Goal: Task Accomplishment & Management: Manage account settings

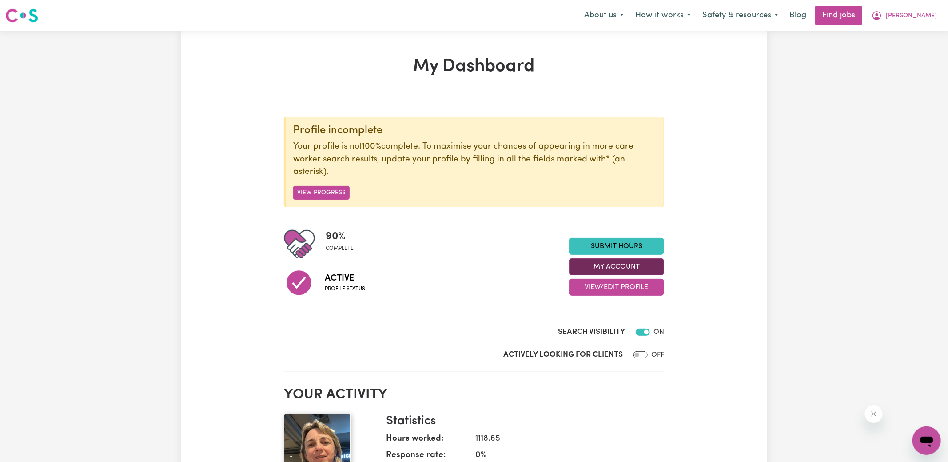
click at [602, 263] on section "Profile incomplete Your profile is not 100% complete. To maximise your chances …" at bounding box center [474, 235] width 380 height 273
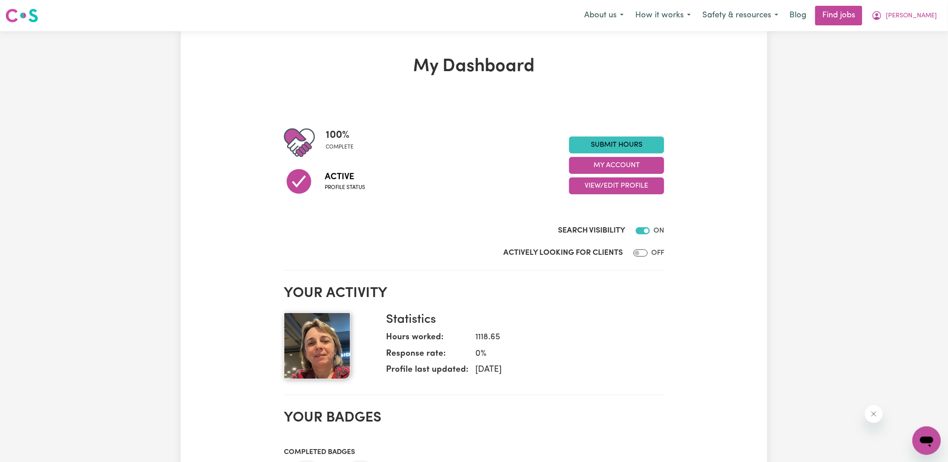
click at [649, 174] on div "Submit Hours My Account View/Edit Profile" at bounding box center [616, 165] width 95 height 58
click at [647, 165] on button "My Account" at bounding box center [616, 165] width 95 height 17
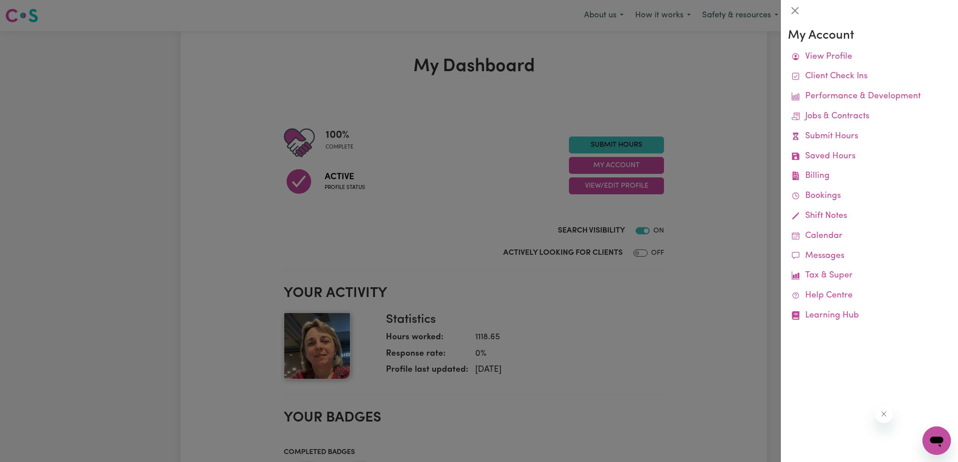
click at [0, 0] on link "Job Reports" at bounding box center [0, 0] width 0 height 0
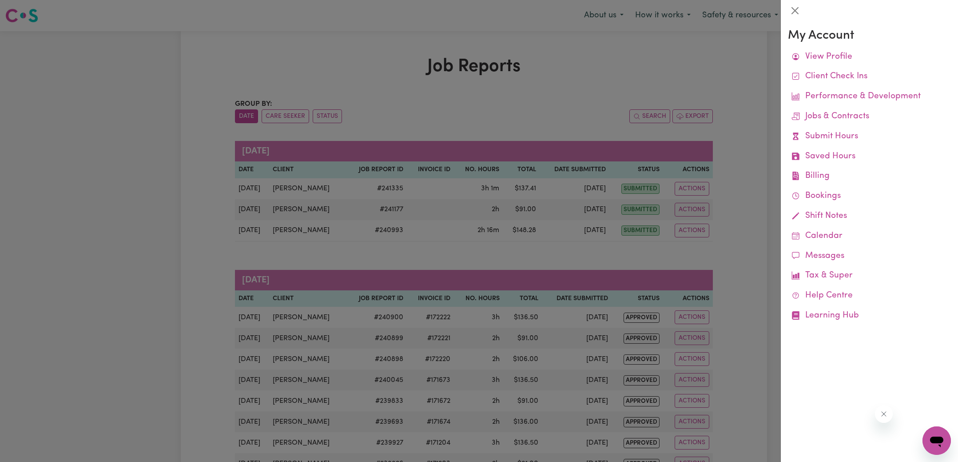
click at [585, 73] on div at bounding box center [479, 231] width 958 height 462
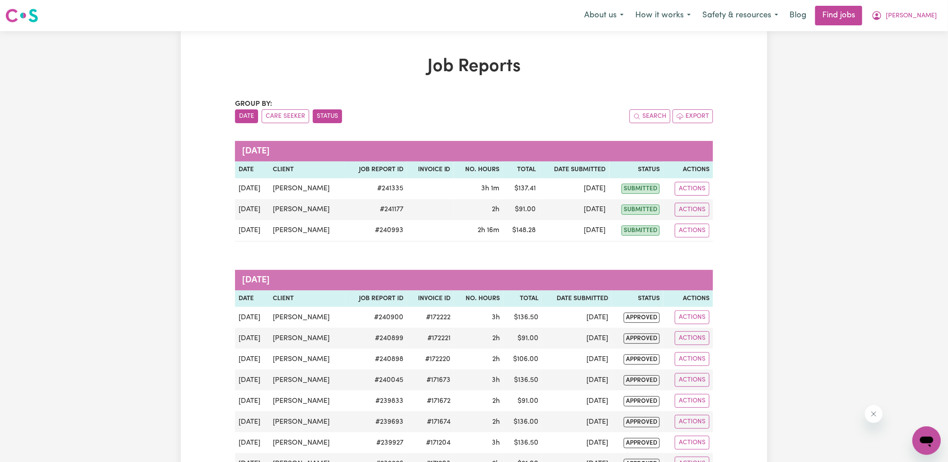
click at [315, 110] on button "Status" at bounding box center [327, 116] width 29 height 14
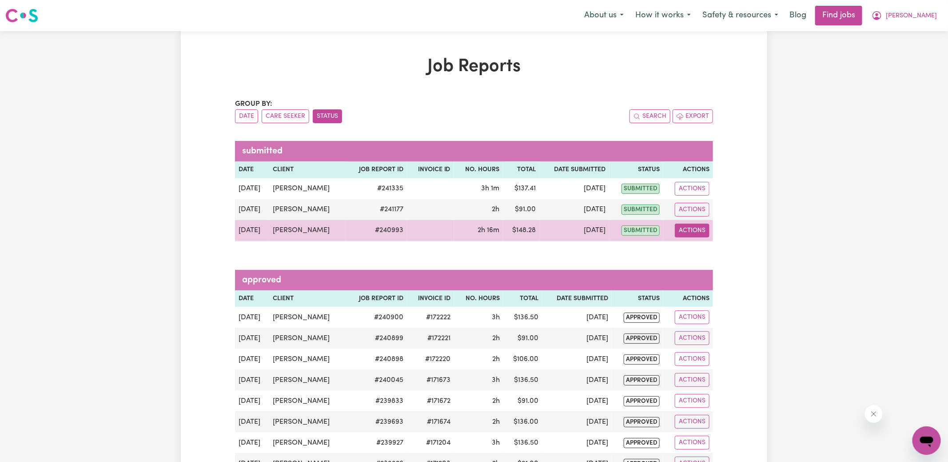
click at [689, 228] on button "Actions" at bounding box center [692, 230] width 35 height 14
click at [702, 250] on link "View Job Report" at bounding box center [713, 251] width 76 height 18
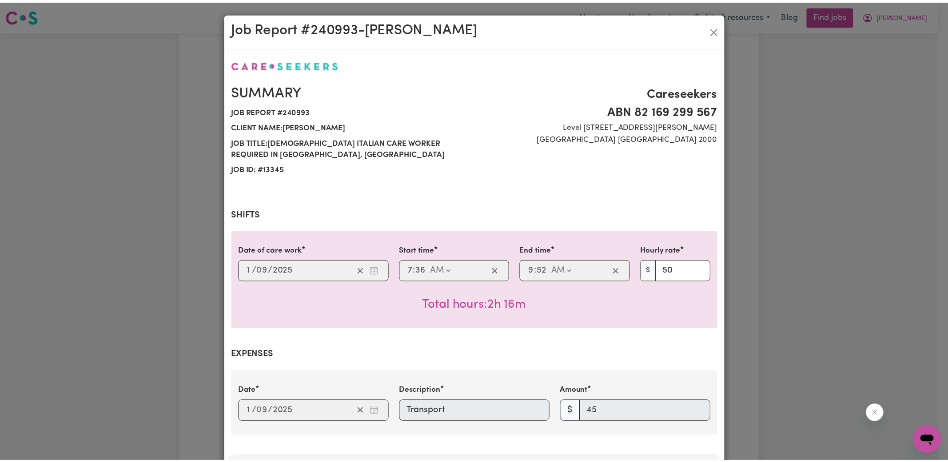
scroll to position [264, 0]
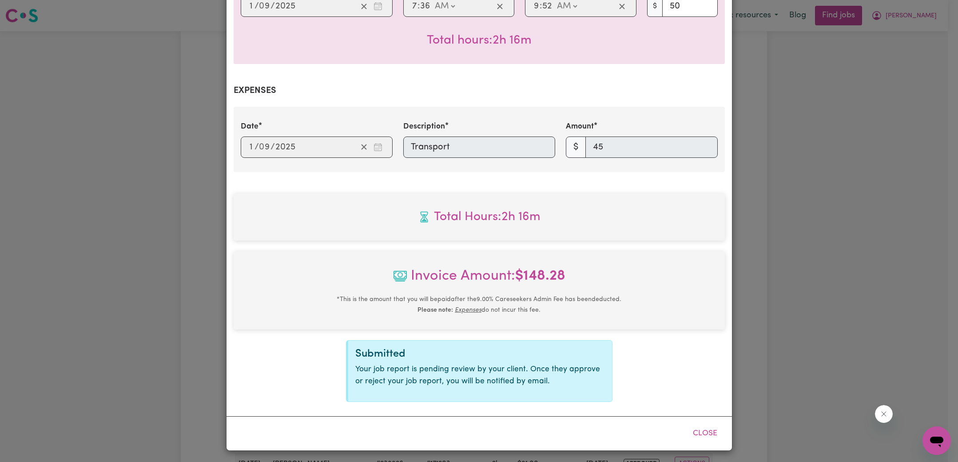
drag, startPoint x: 793, startPoint y: 188, endPoint x: 794, endPoint y: 179, distance: 8.9
click at [794, 188] on div "Job Report # 240993 - [GEOGRAPHIC_DATA][PERSON_NAME] Summary Job report # 24099…" at bounding box center [479, 231] width 958 height 462
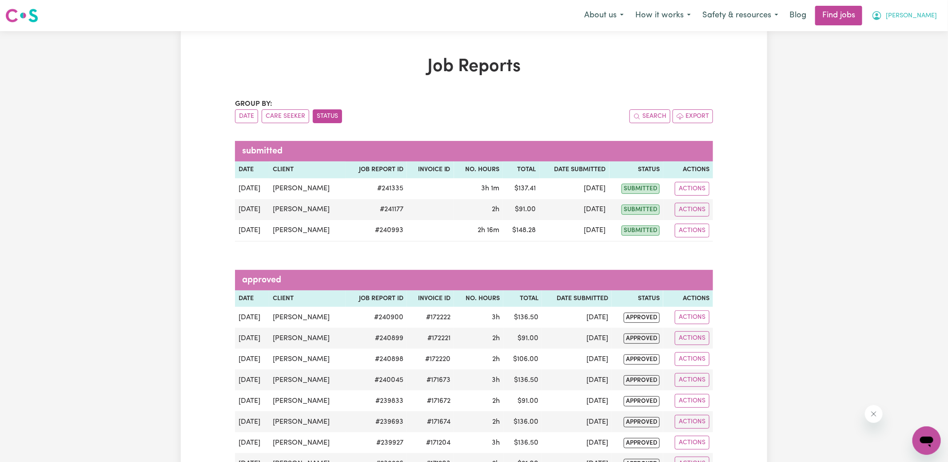
click at [916, 16] on button "[PERSON_NAME]" at bounding box center [904, 15] width 77 height 19
click at [904, 65] on link "Logout" at bounding box center [907, 68] width 70 height 17
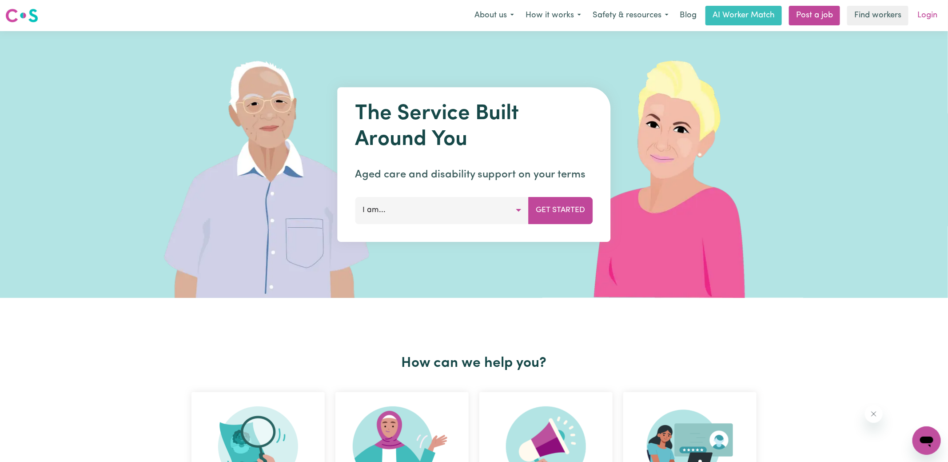
click at [924, 20] on link "Login" at bounding box center [927, 16] width 31 height 20
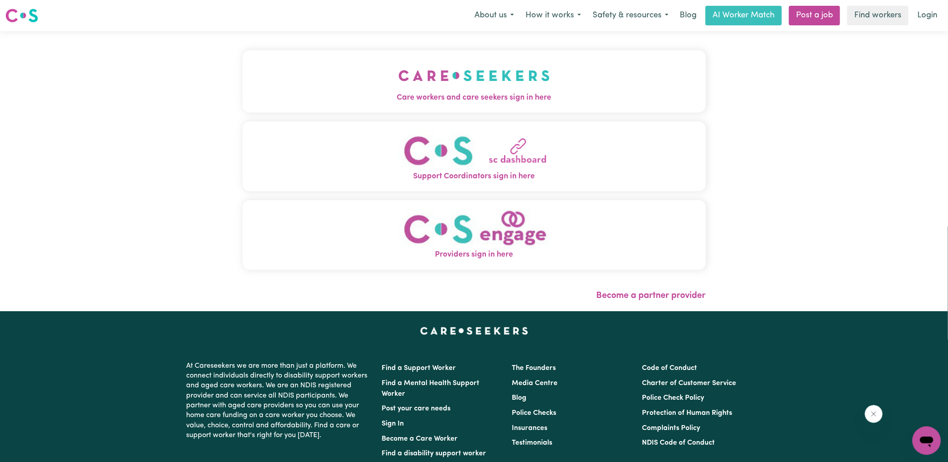
click at [545, 84] on button "Care workers and care seekers sign in here" at bounding box center [474, 81] width 463 height 62
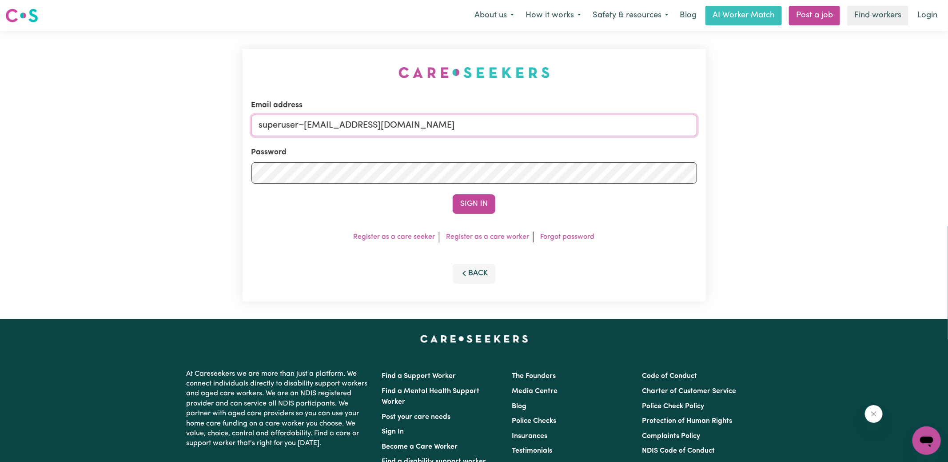
drag, startPoint x: 304, startPoint y: 124, endPoint x: 885, endPoint y: 138, distance: 581.2
click at [885, 138] on div "Email address superuser~[EMAIL_ADDRESS][DOMAIN_NAME] Password Sign In Register …" at bounding box center [474, 175] width 948 height 288
type input "[EMAIL_ADDRESS][DOMAIN_NAME]"
click at [453, 194] on button "Sign In" at bounding box center [474, 204] width 43 height 20
